Goal: Check status: Check status

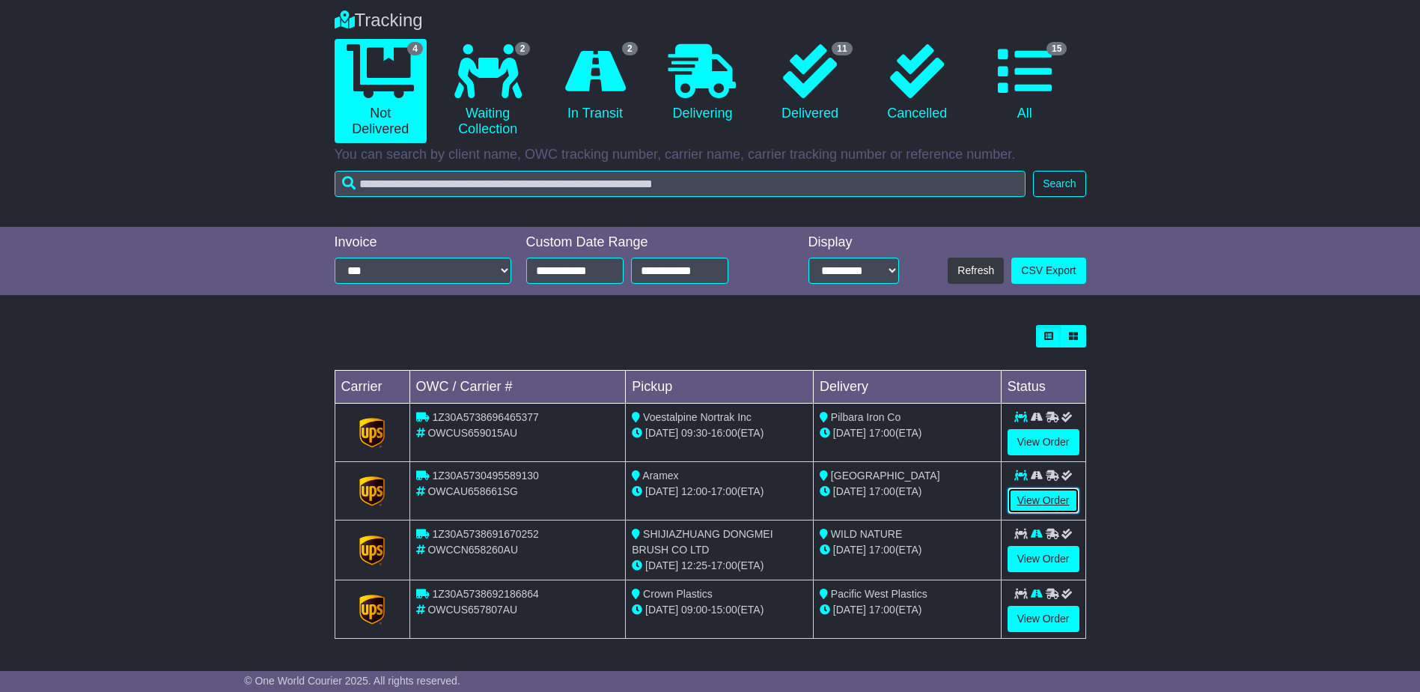
click at [1048, 498] on link "View Order" at bounding box center [1044, 500] width 72 height 26
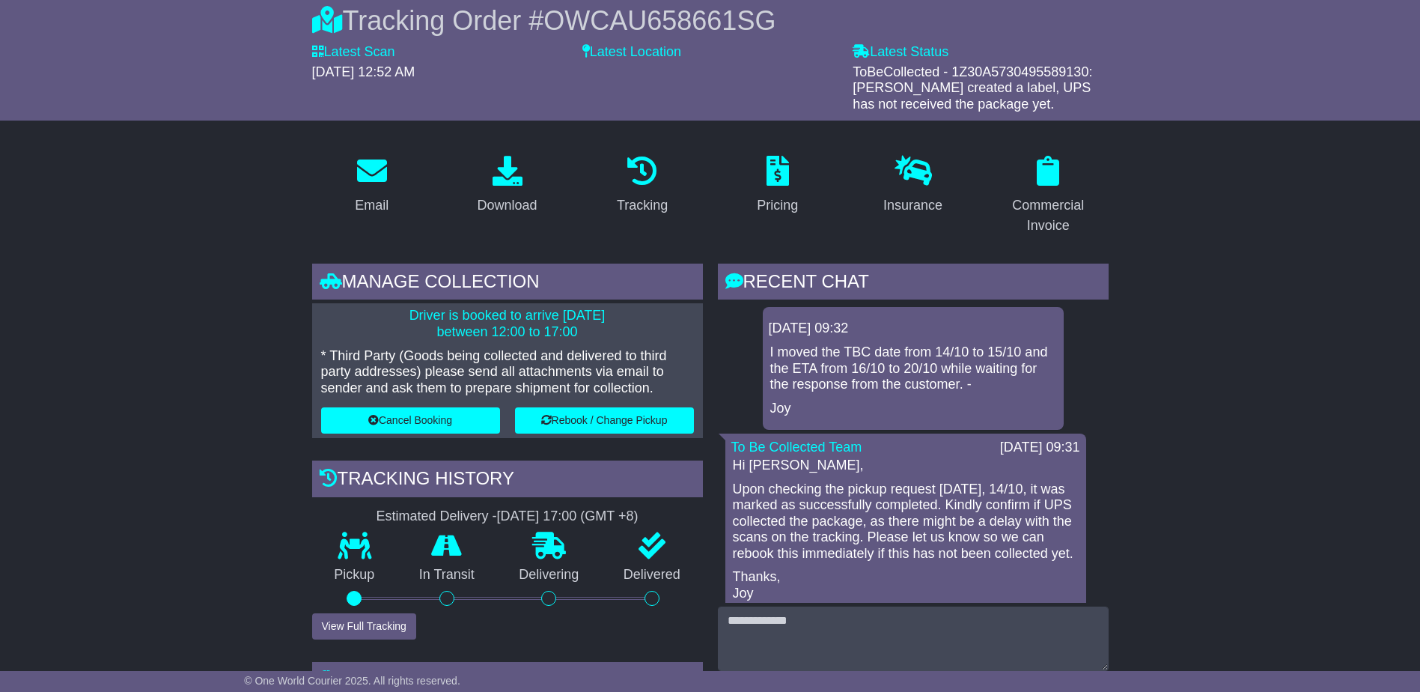
scroll to position [150, 0]
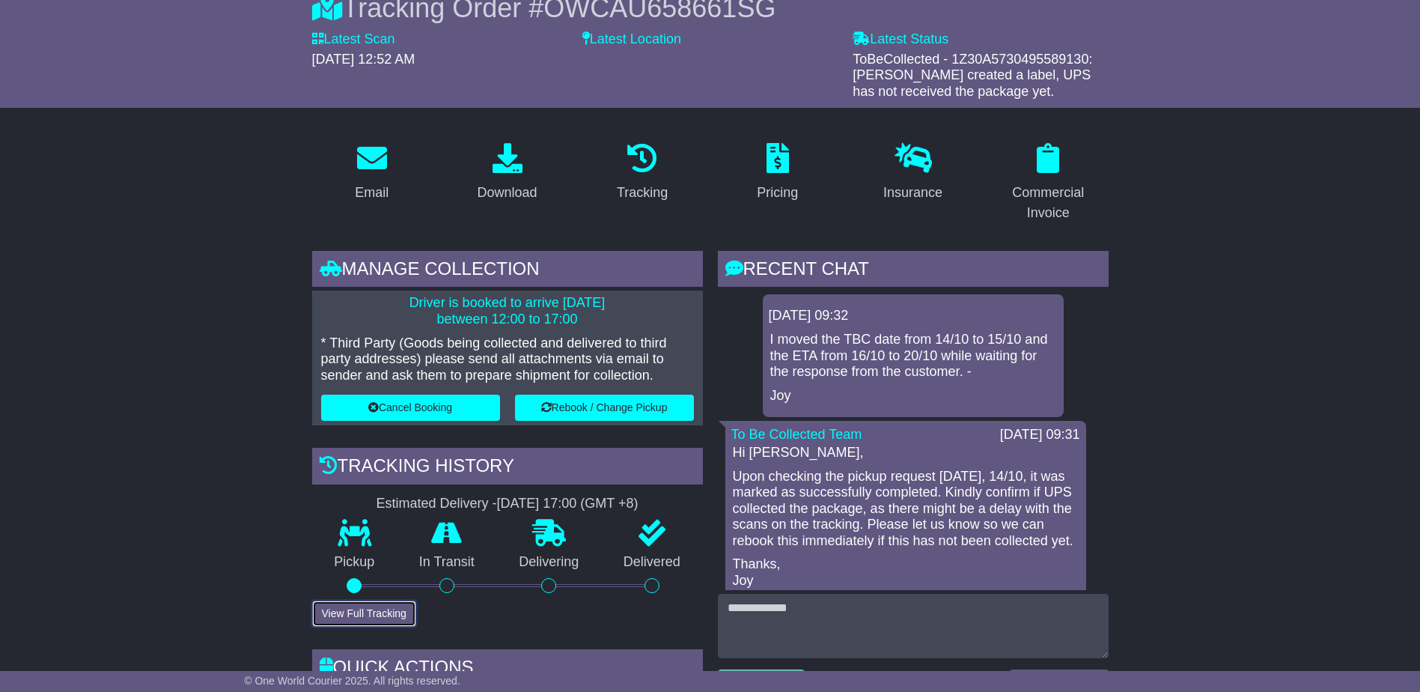
click at [388, 601] on button "View Full Tracking" at bounding box center [364, 614] width 104 height 26
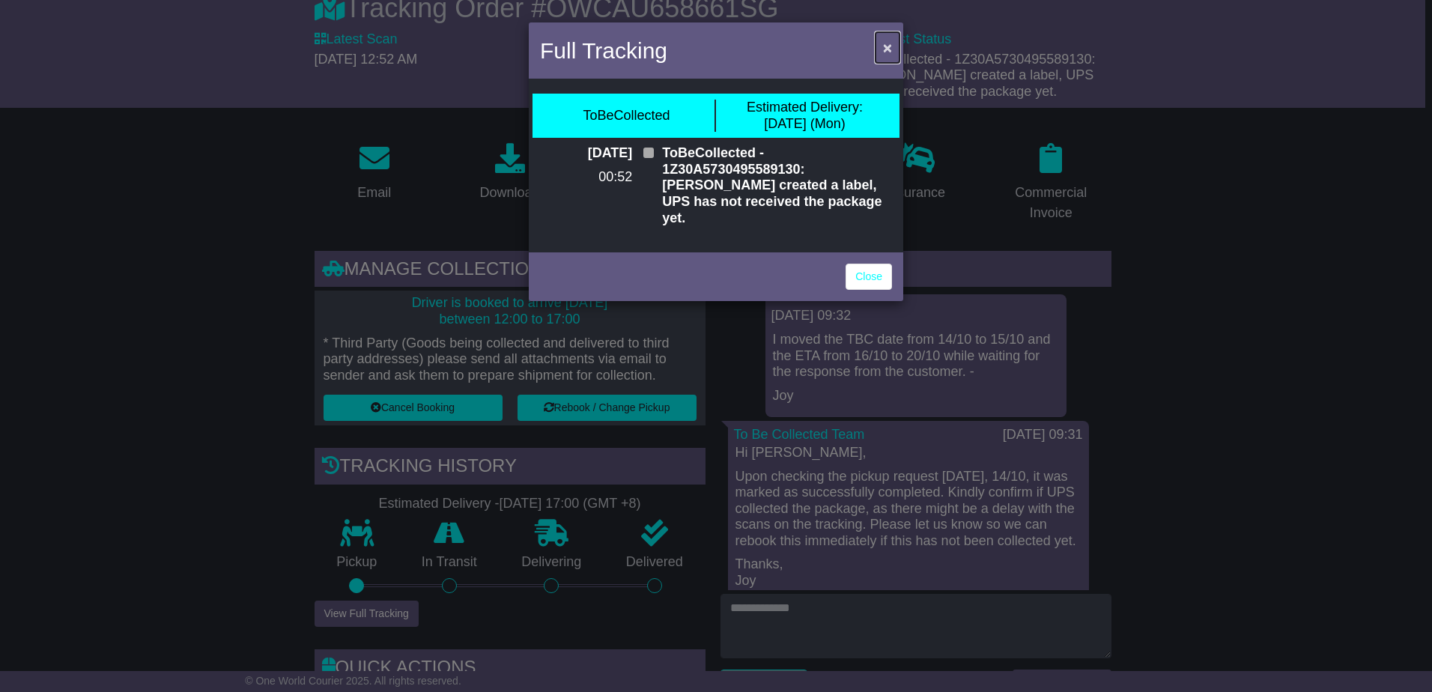
click at [884, 47] on span "×" at bounding box center [887, 47] width 9 height 17
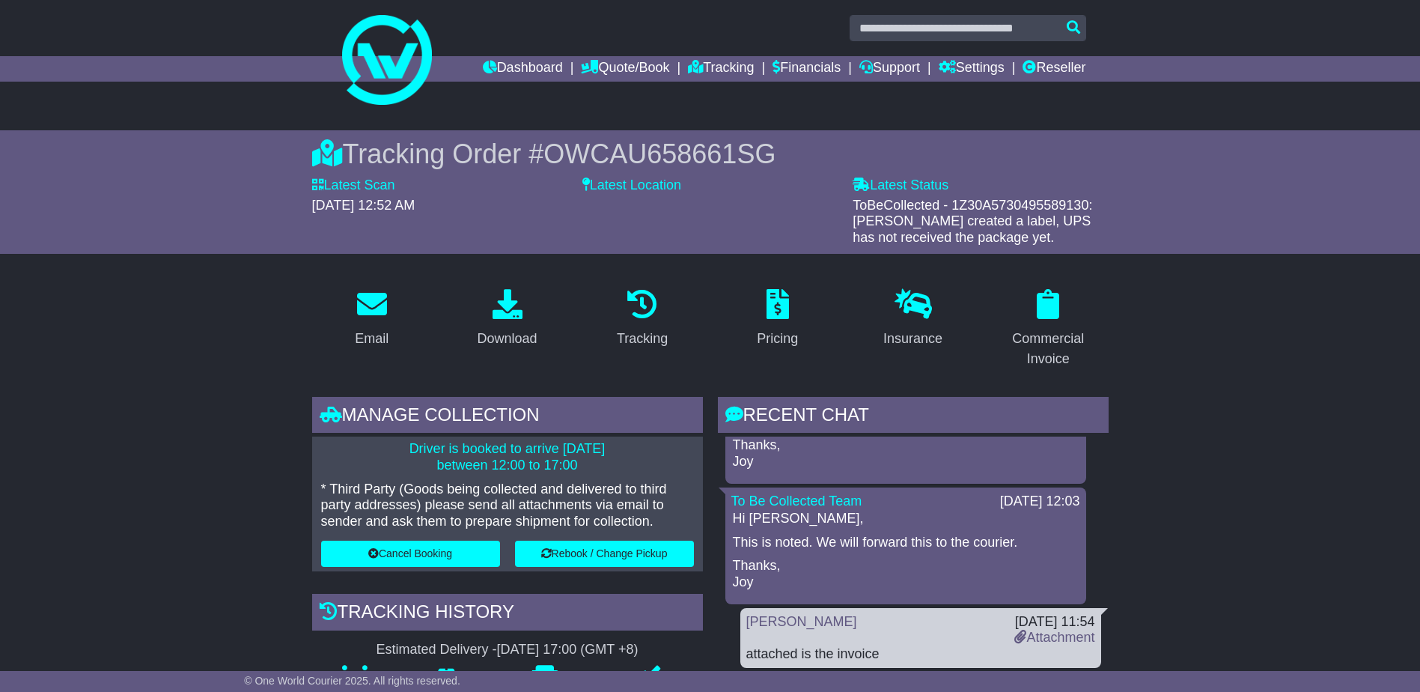
scroll to position [0, 0]
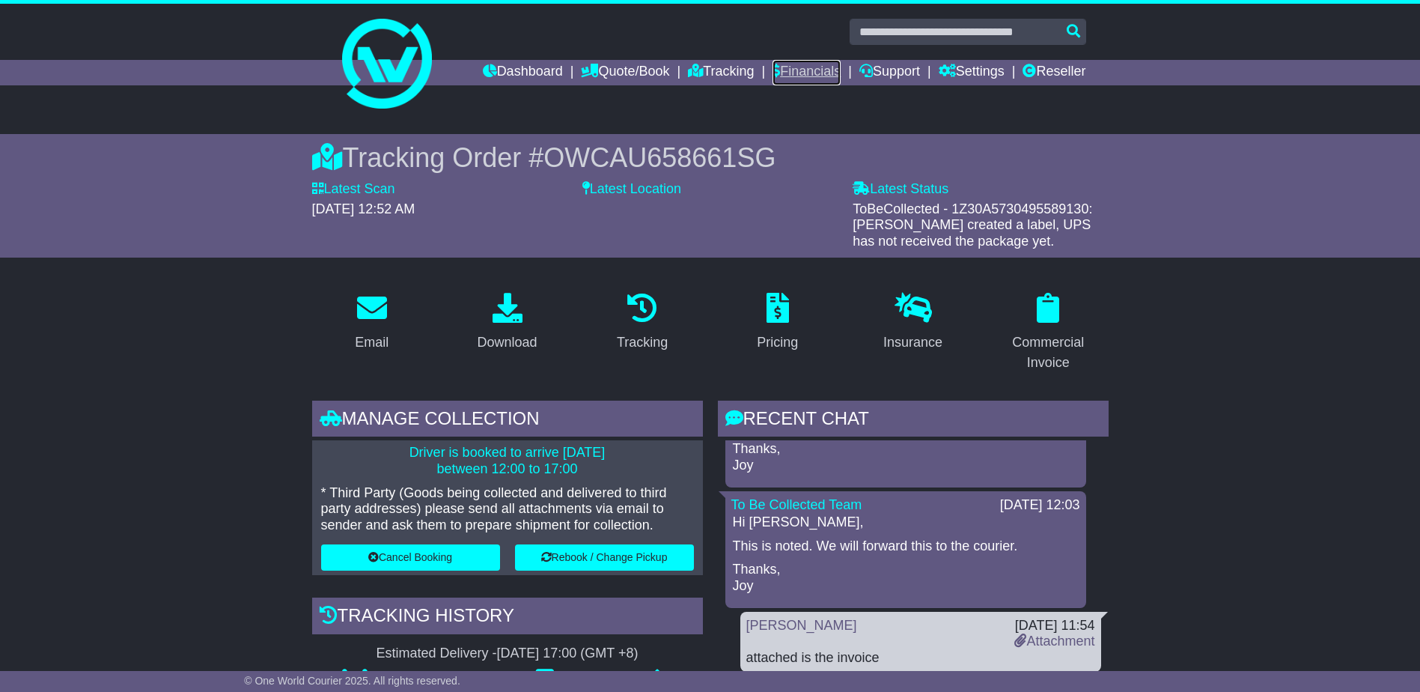
click at [818, 74] on link "Financials" at bounding box center [807, 72] width 68 height 25
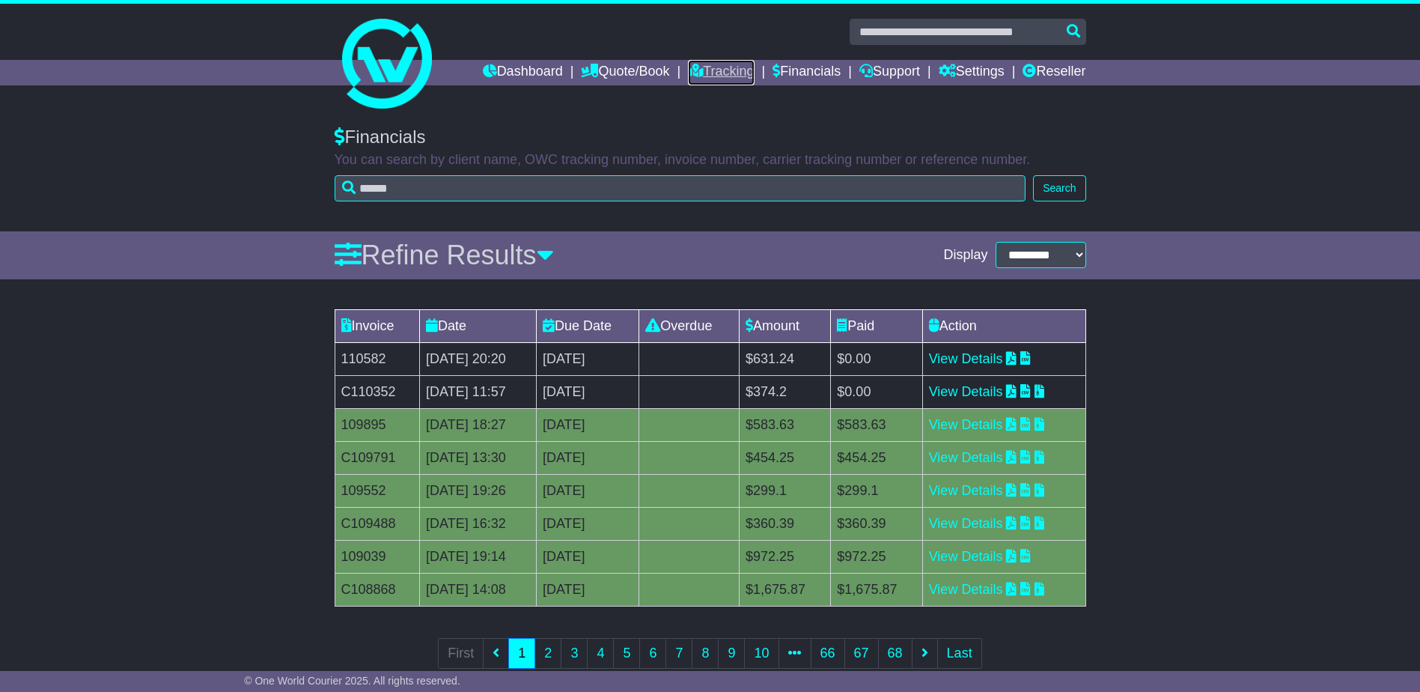
click at [723, 72] on link "Tracking" at bounding box center [721, 72] width 66 height 25
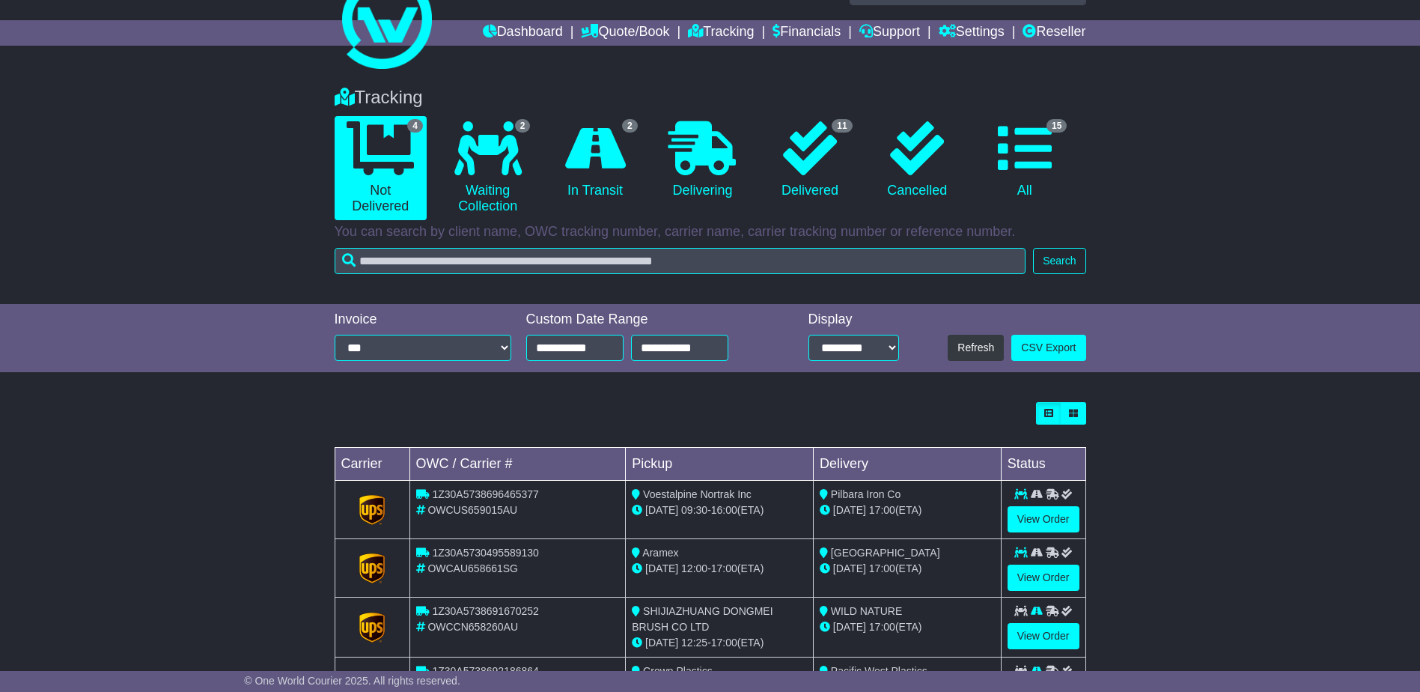
scroll to position [117, 0]
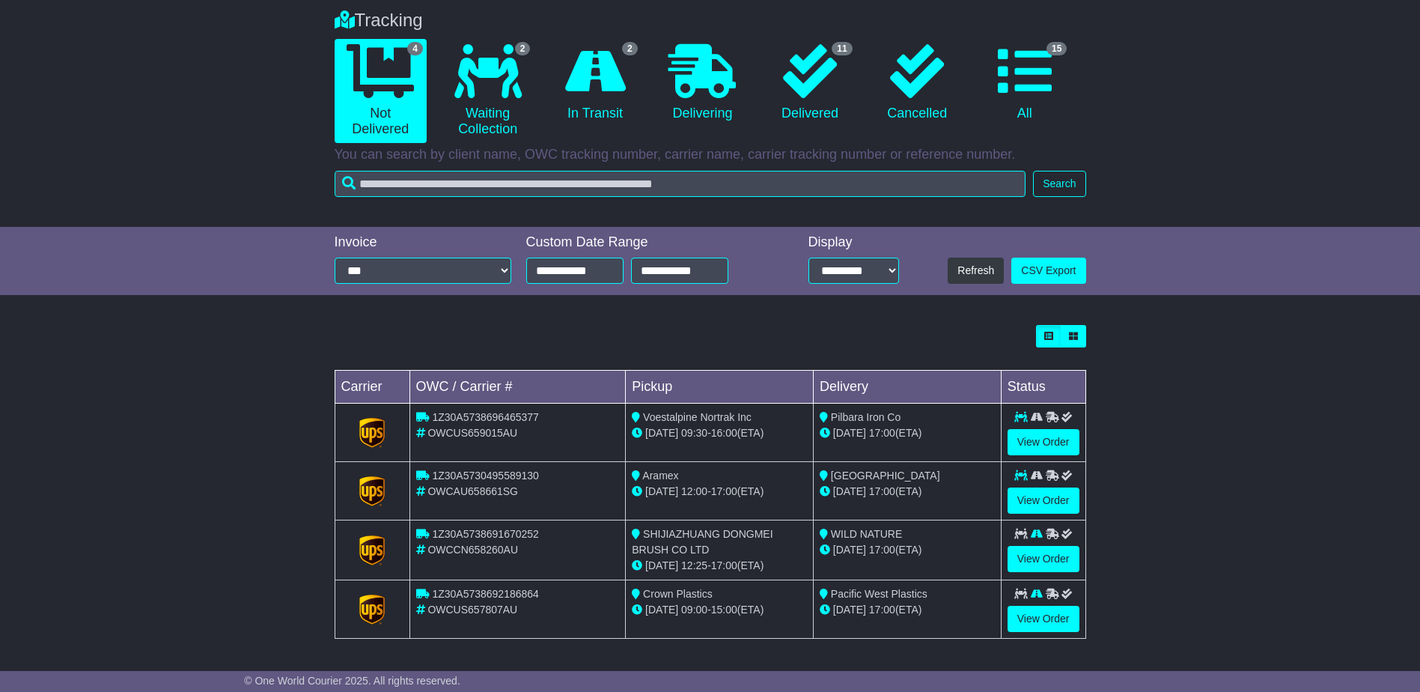
click at [1045, 638] on td "View Order" at bounding box center [1043, 609] width 85 height 58
click at [1045, 623] on link "View Order" at bounding box center [1044, 619] width 72 height 26
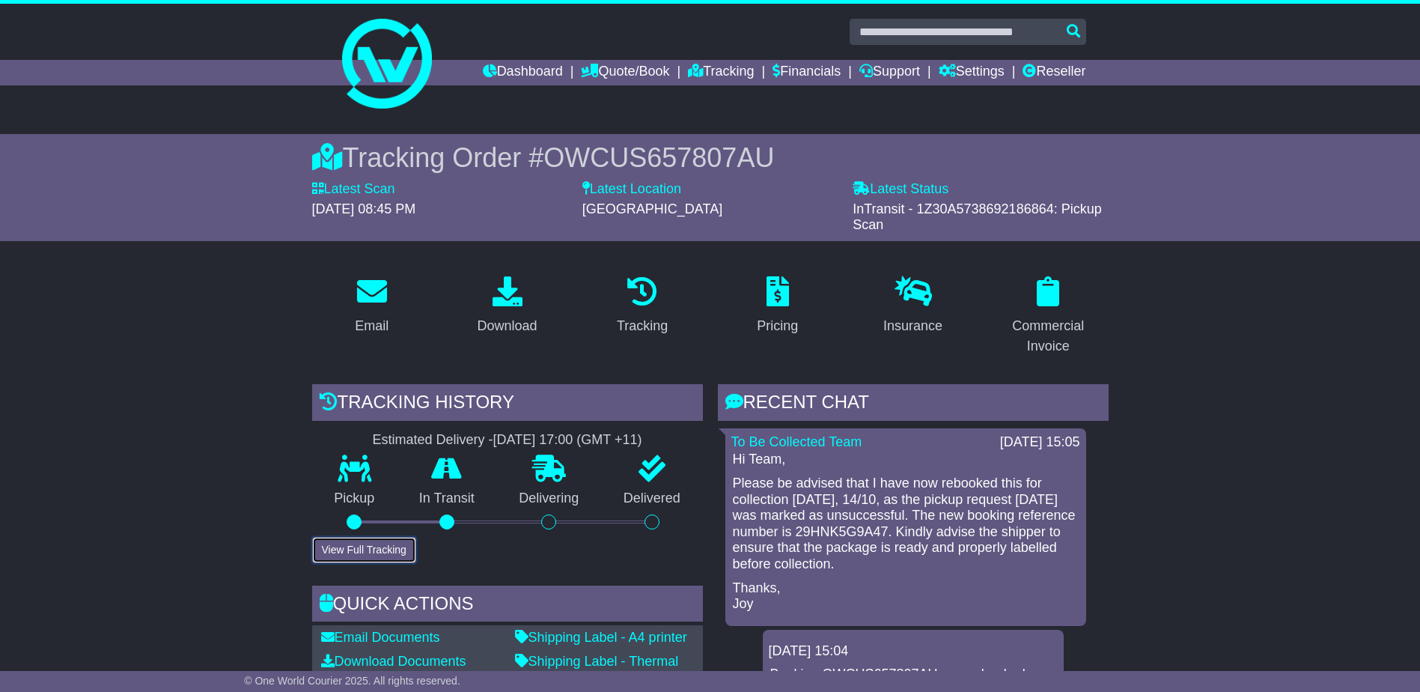
click at [377, 547] on button "View Full Tracking" at bounding box center [364, 550] width 104 height 26
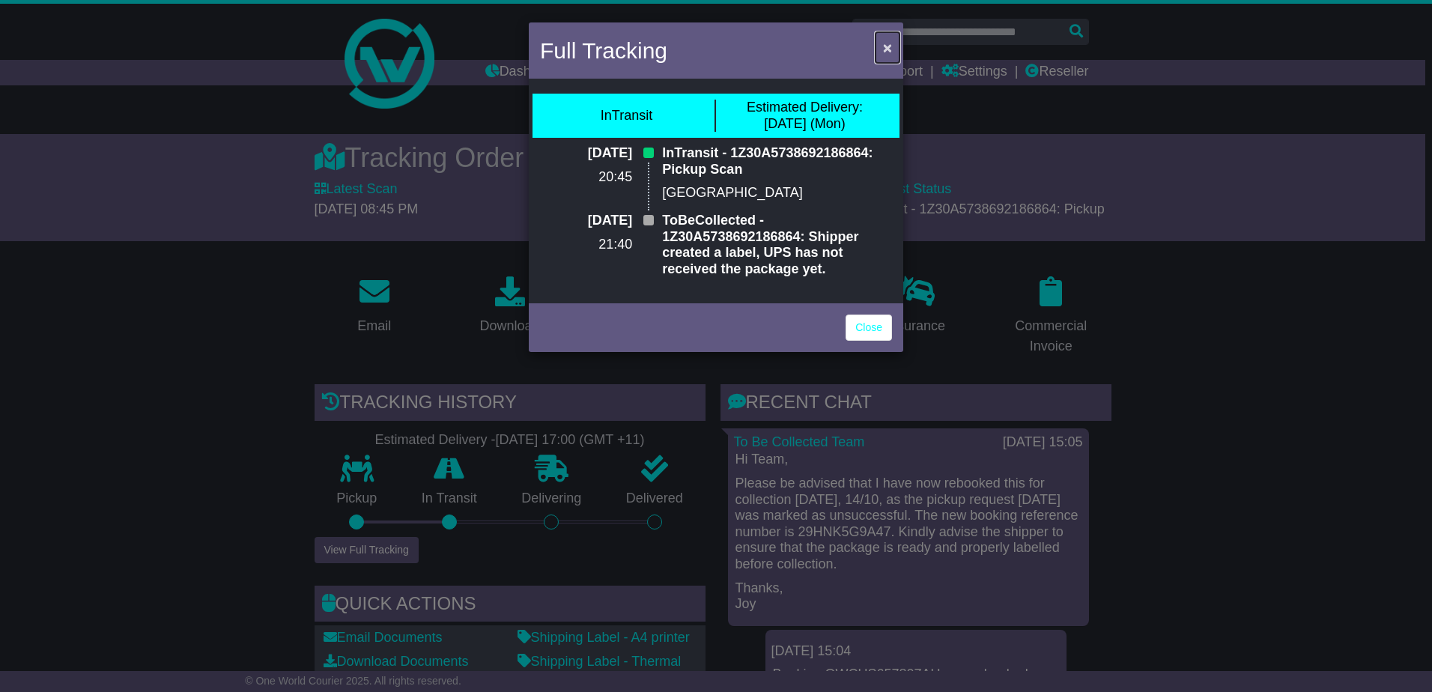
click at [893, 48] on button "×" at bounding box center [887, 47] width 24 height 31
